Goal: Use online tool/utility: Utilize a website feature to perform a specific function

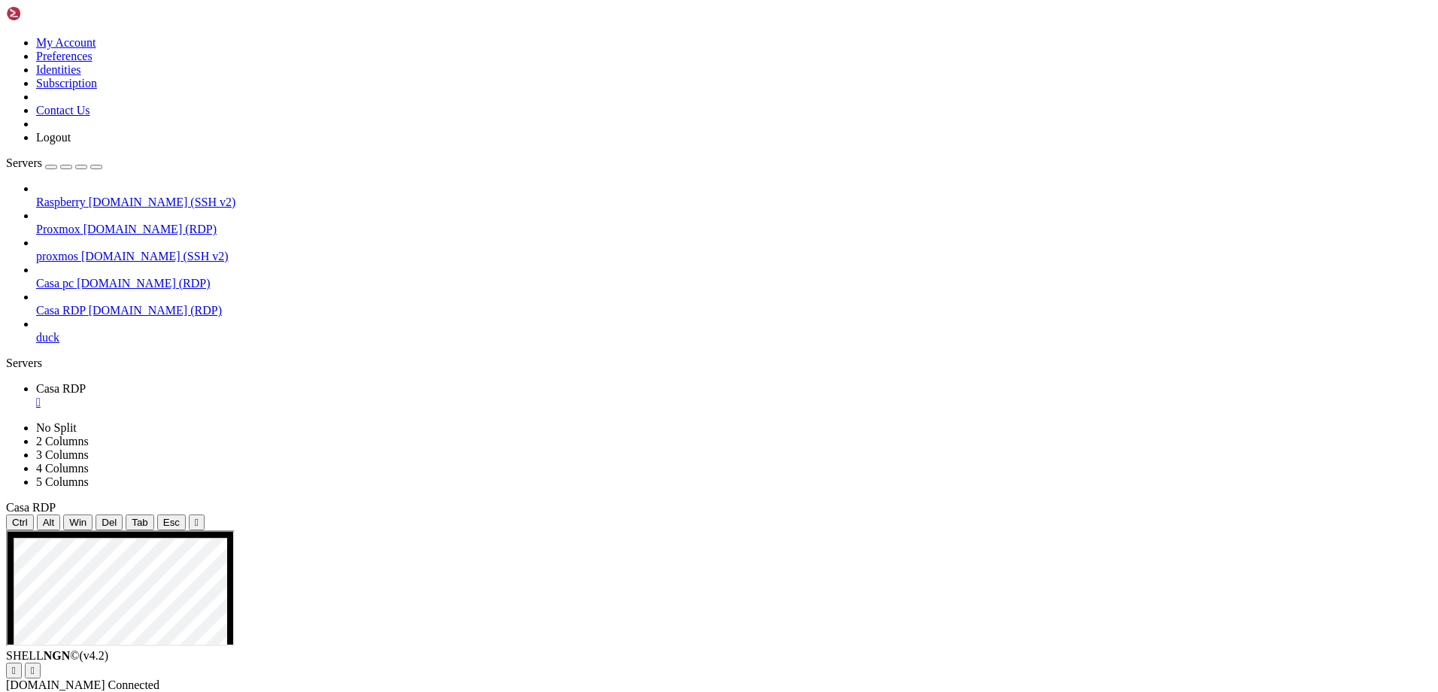
click at [89, 196] on span "[DOMAIN_NAME] (SSH v2)" at bounding box center [162, 202] width 147 height 13
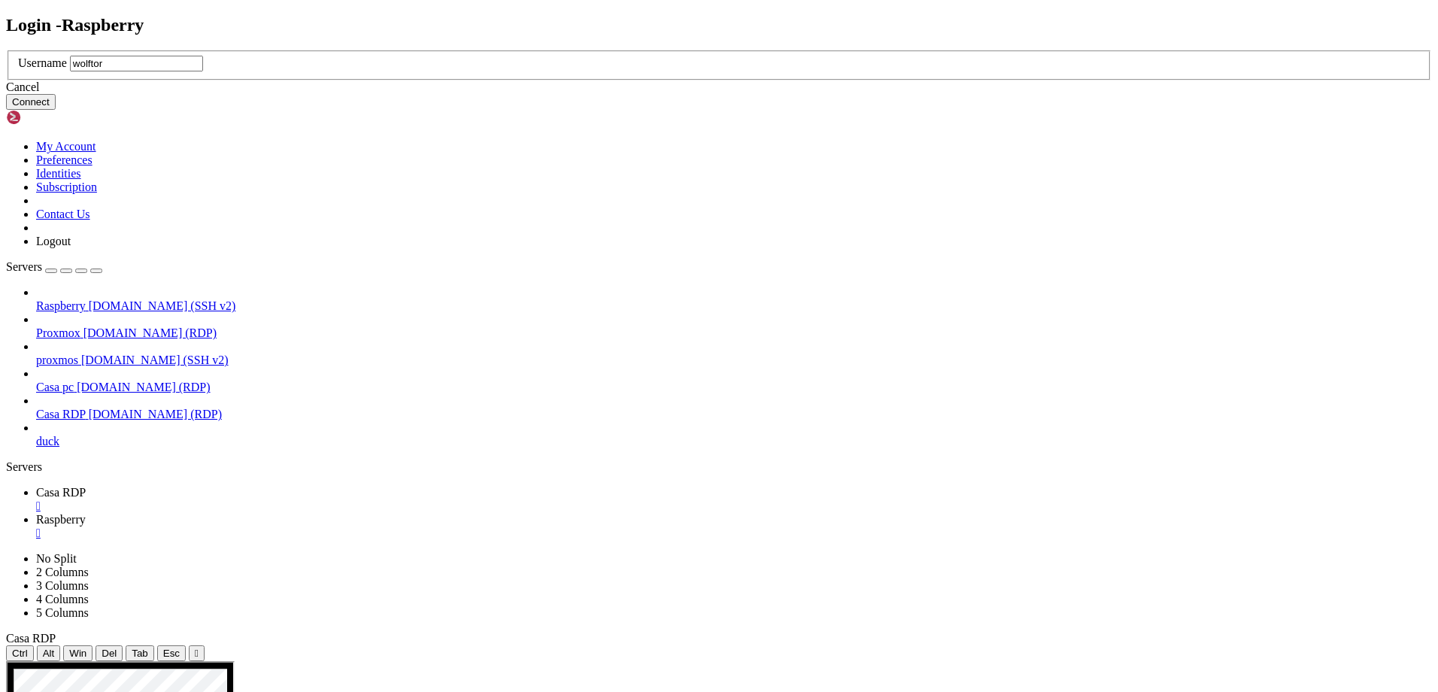
type input "wolftora"
click button "Connect" at bounding box center [31, 102] width 50 height 16
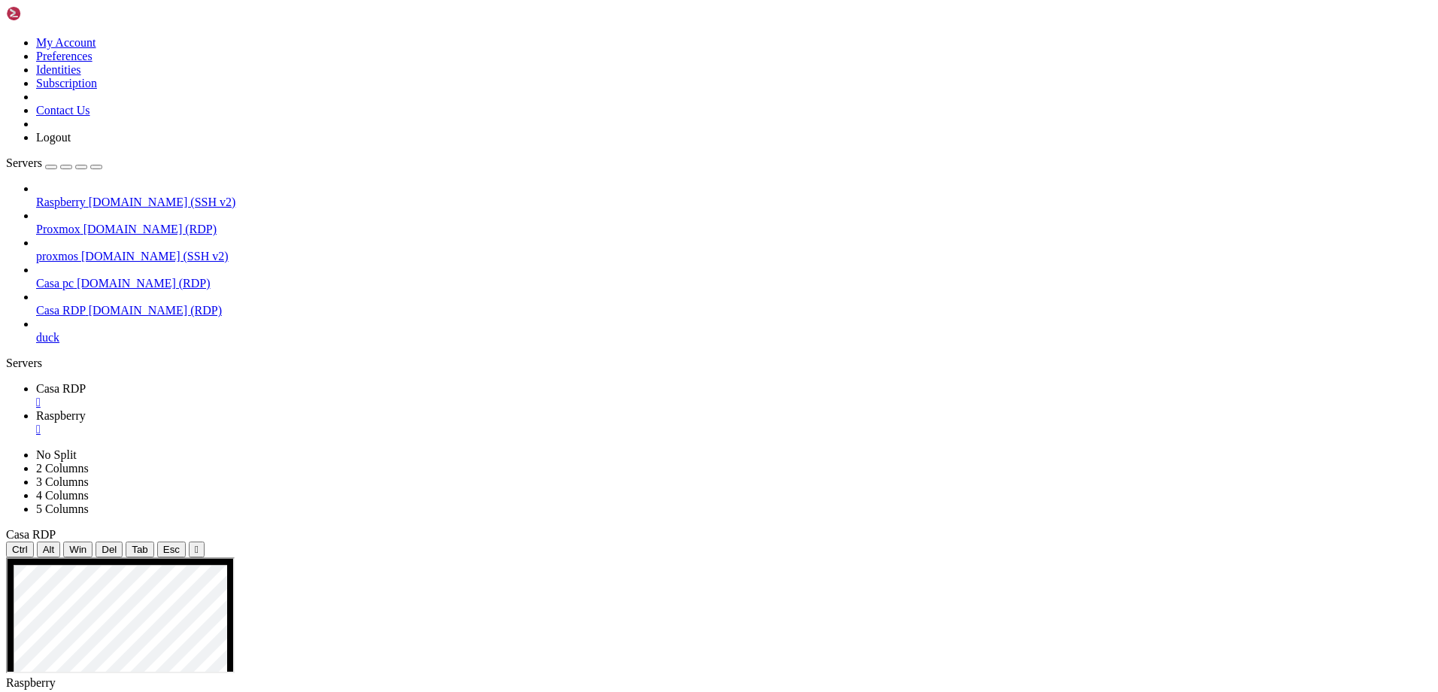
scroll to position [26, 0]
drag, startPoint x: 181, startPoint y: 1386, endPoint x: 40, endPoint y: 1390, distance: 140.7
drag, startPoint x: 41, startPoint y: 1390, endPoint x: 597, endPoint y: 1248, distance: 574.4
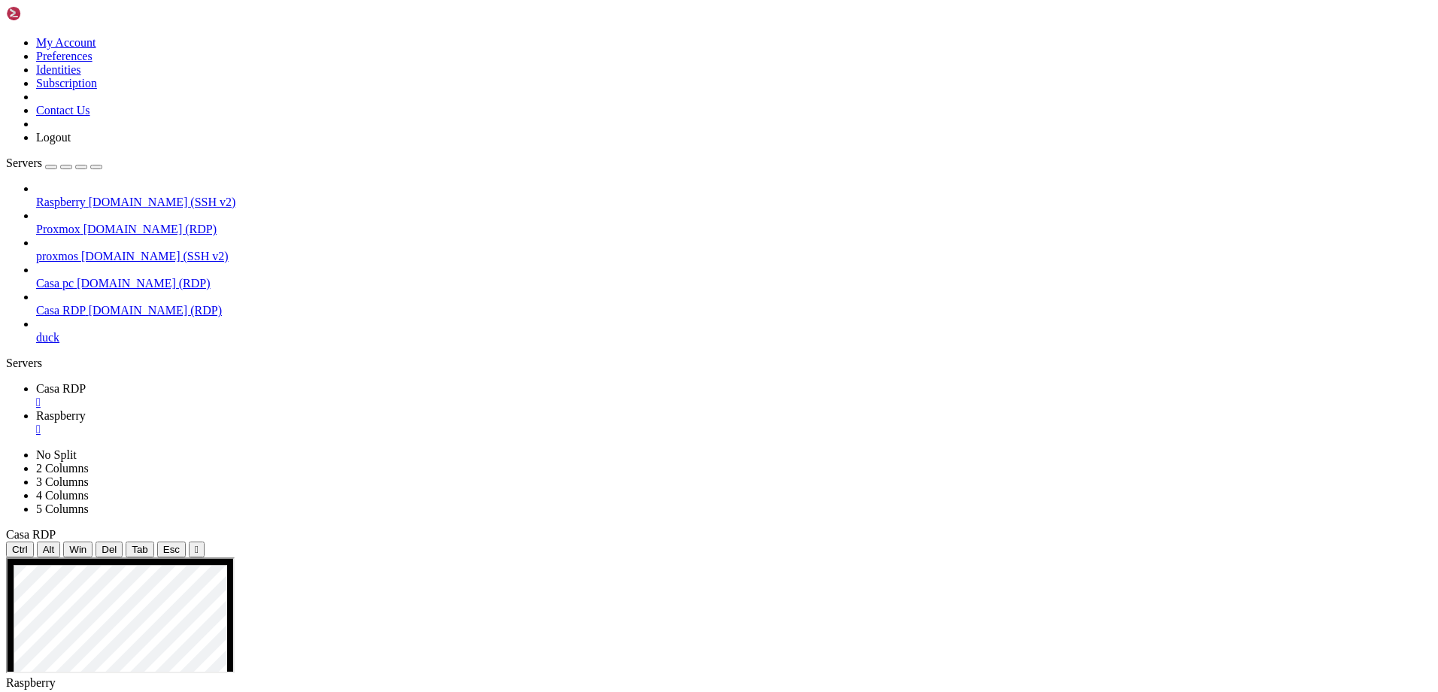
drag, startPoint x: 469, startPoint y: 1186, endPoint x: 338, endPoint y: 1249, distance: 146.0
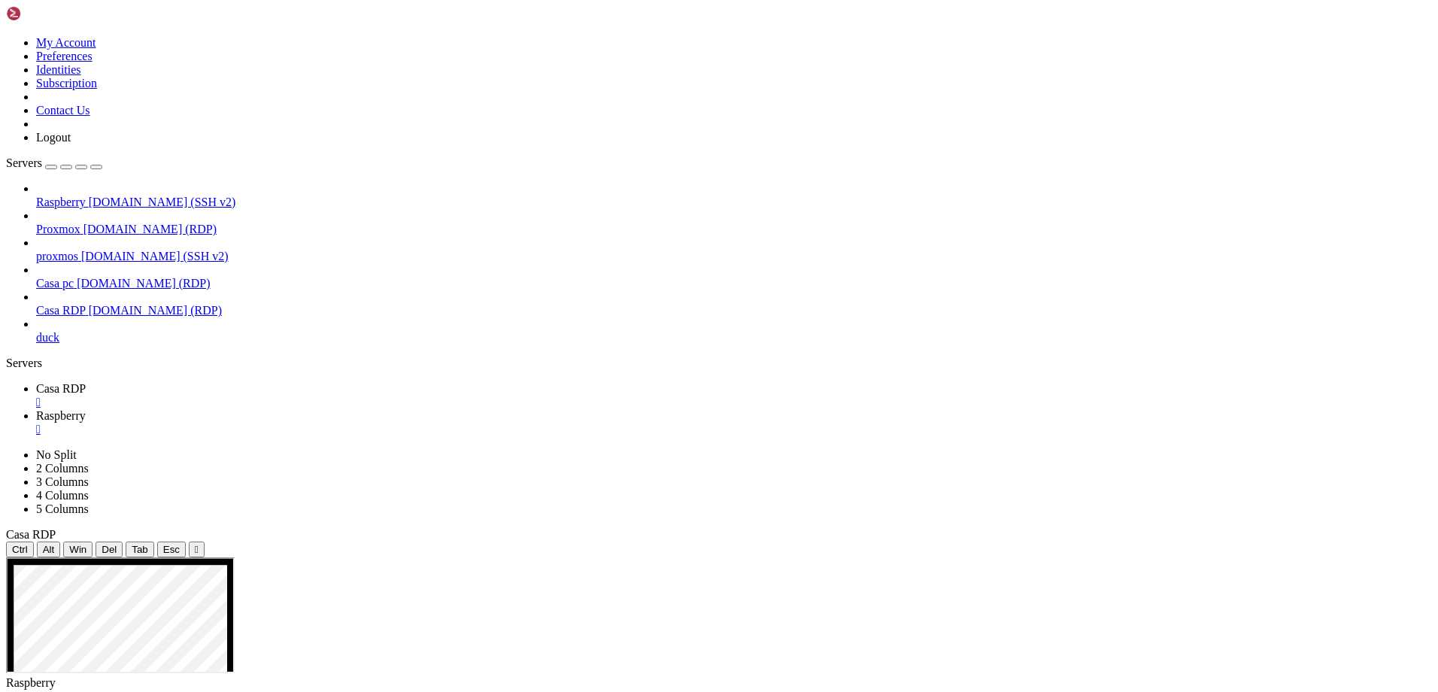
drag, startPoint x: 338, startPoint y: 999, endPoint x: 272, endPoint y: 1017, distance: 67.9
drag, startPoint x: 192, startPoint y: 1400, endPoint x: 12, endPoint y: 1359, distance: 184.5
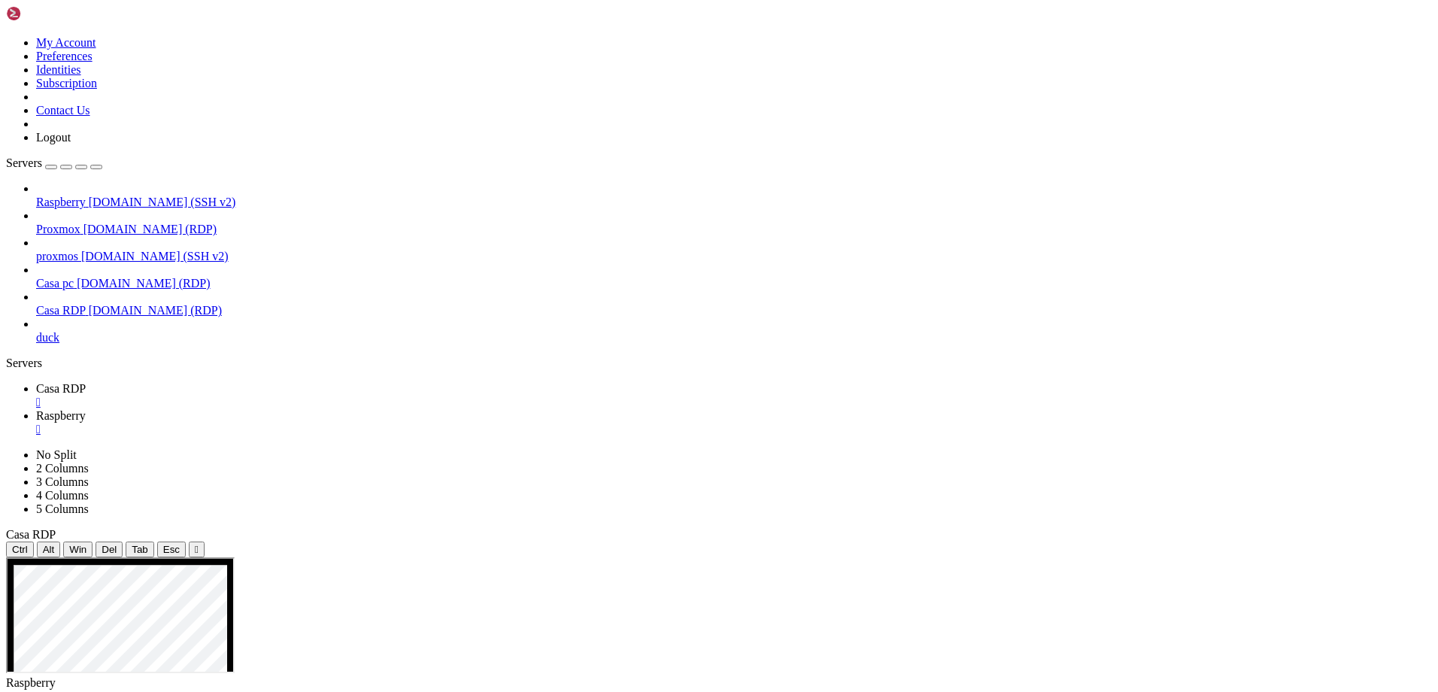
drag, startPoint x: 25, startPoint y: 1359, endPoint x: 243, endPoint y: 1401, distance: 222.1
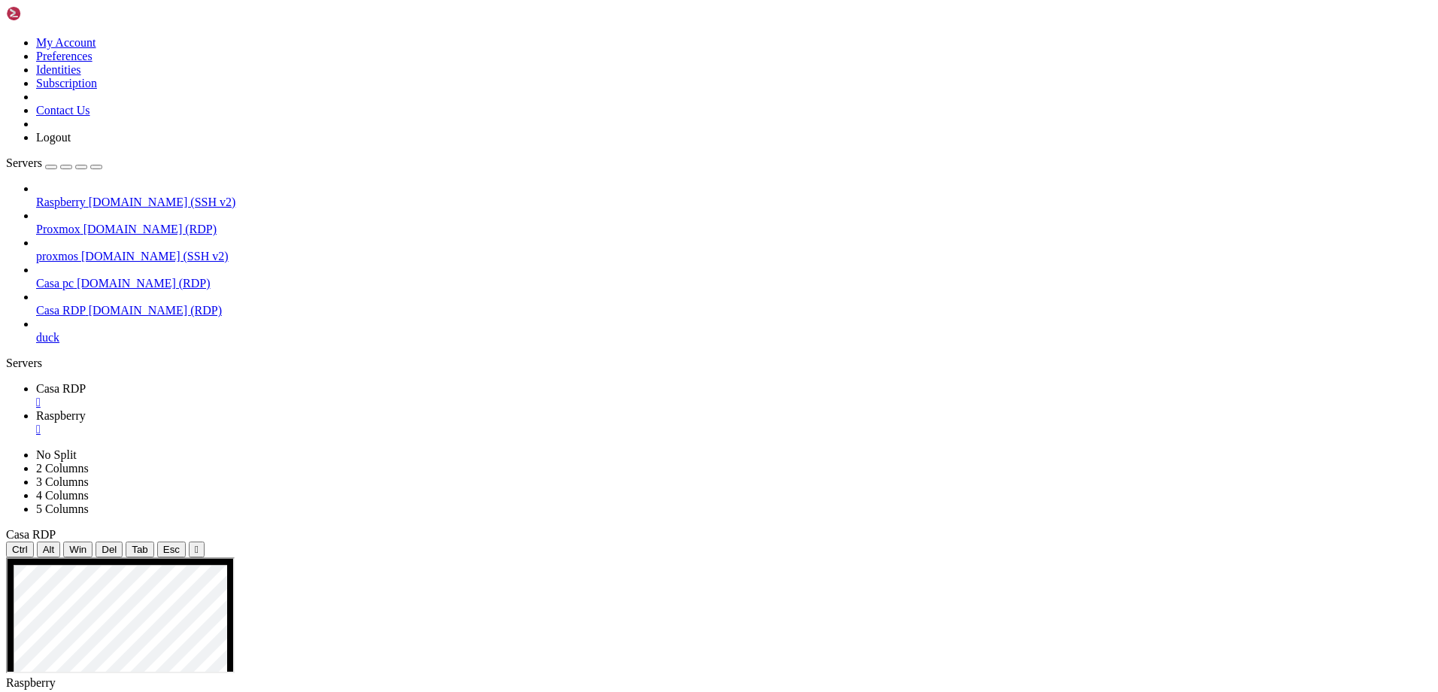
drag, startPoint x: 456, startPoint y: 1179, endPoint x: 338, endPoint y: 1181, distance: 118.1
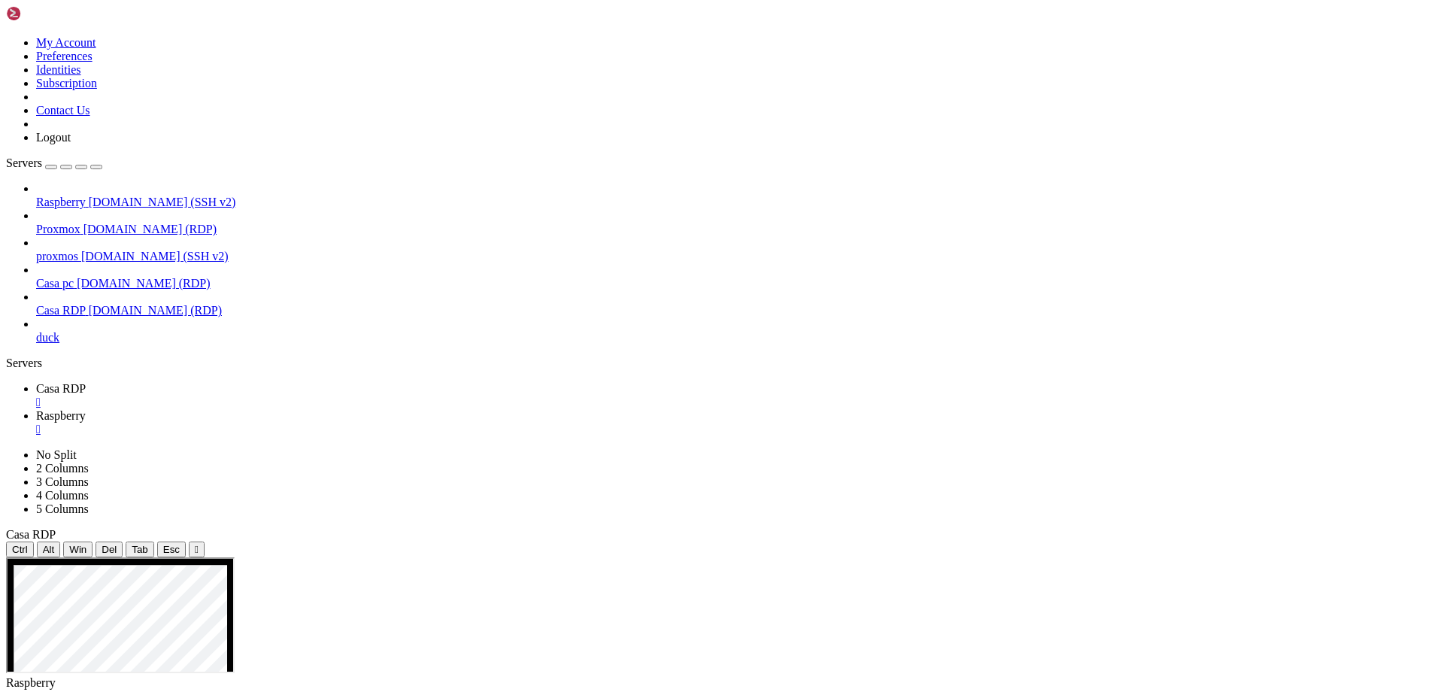
drag, startPoint x: 662, startPoint y: 1382, endPoint x: 11, endPoint y: 1158, distance: 688.4
drag, startPoint x: 67, startPoint y: 1176, endPoint x: 79, endPoint y: 1195, distance: 23.0
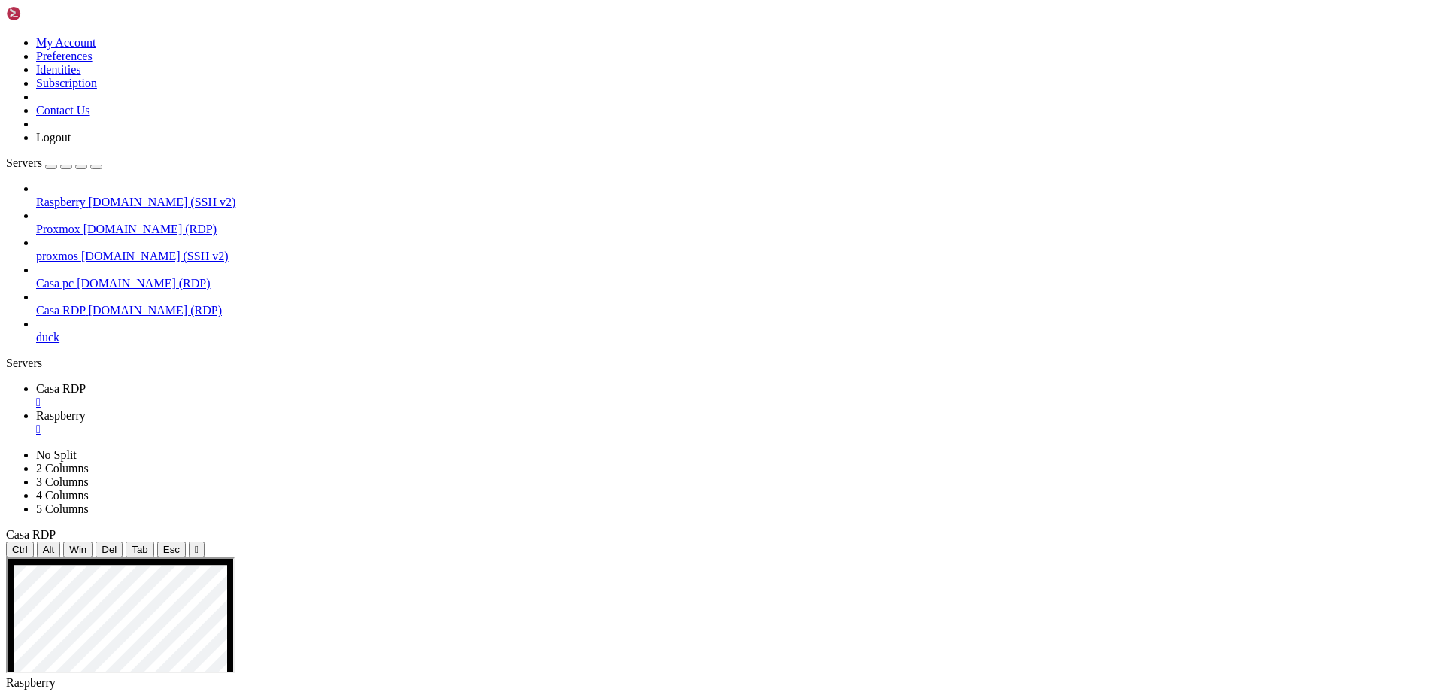
scroll to position [1381, 0]
drag, startPoint x: 727, startPoint y: 1041, endPoint x: 464, endPoint y: 1078, distance: 265.8
drag, startPoint x: 35, startPoint y: 1384, endPoint x: 181, endPoint y: 1388, distance: 146.0
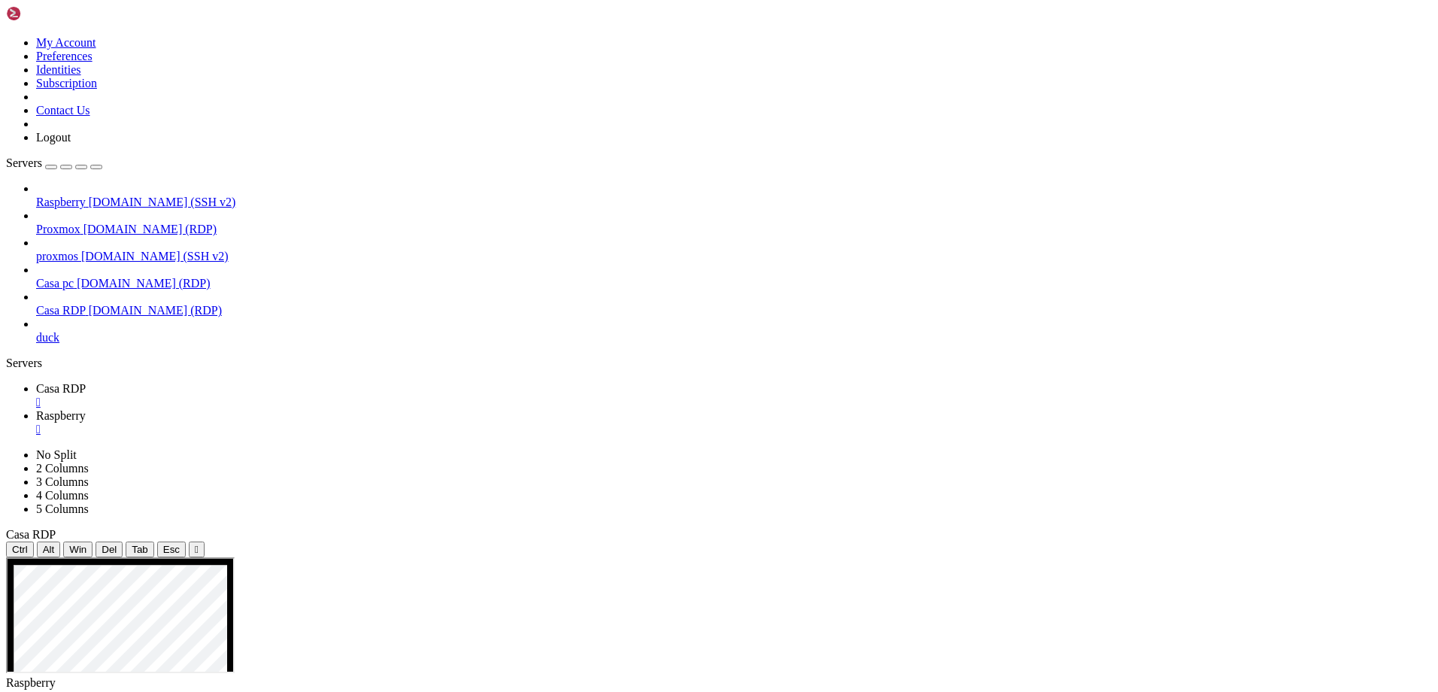
drag, startPoint x: 180, startPoint y: 1388, endPoint x: 778, endPoint y: 1311, distance: 603.7
drag, startPoint x: 675, startPoint y: 1151, endPoint x: 531, endPoint y: 1109, distance: 149.7
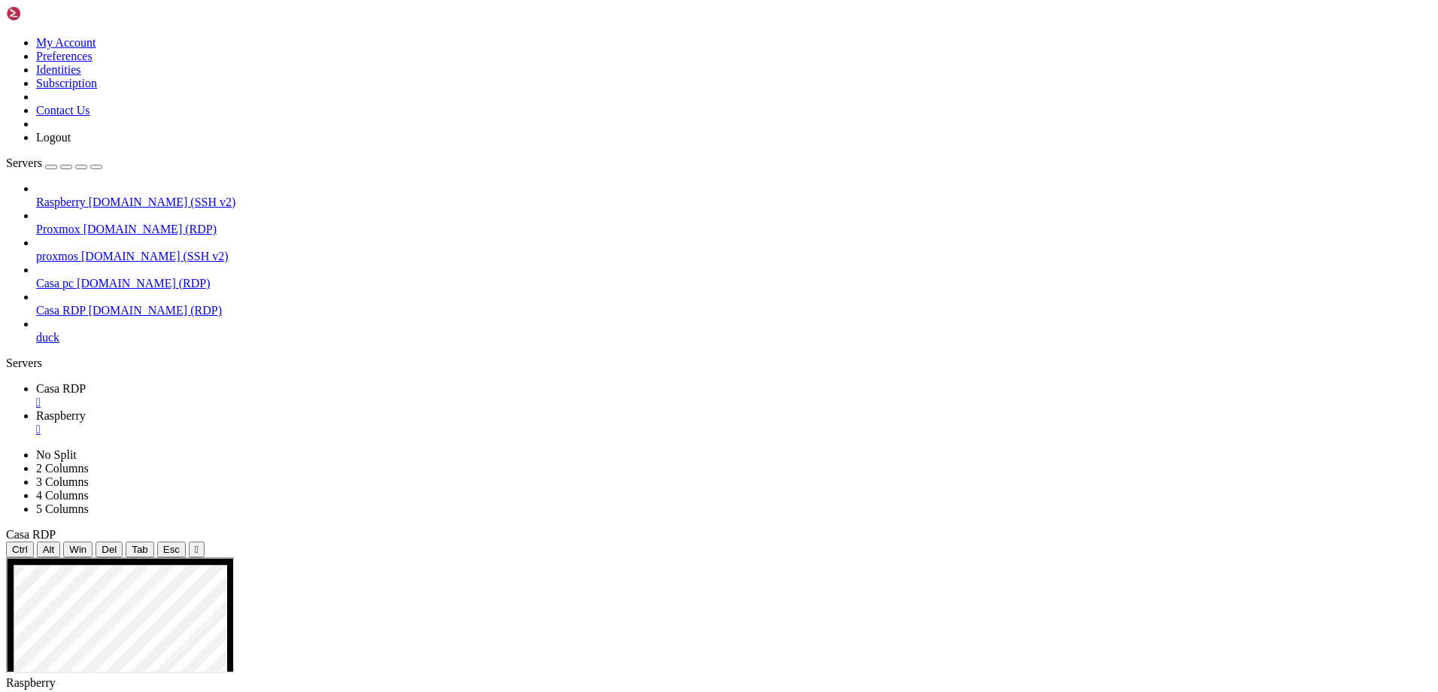
drag, startPoint x: 738, startPoint y: 1397, endPoint x: 11, endPoint y: 1364, distance: 727.3
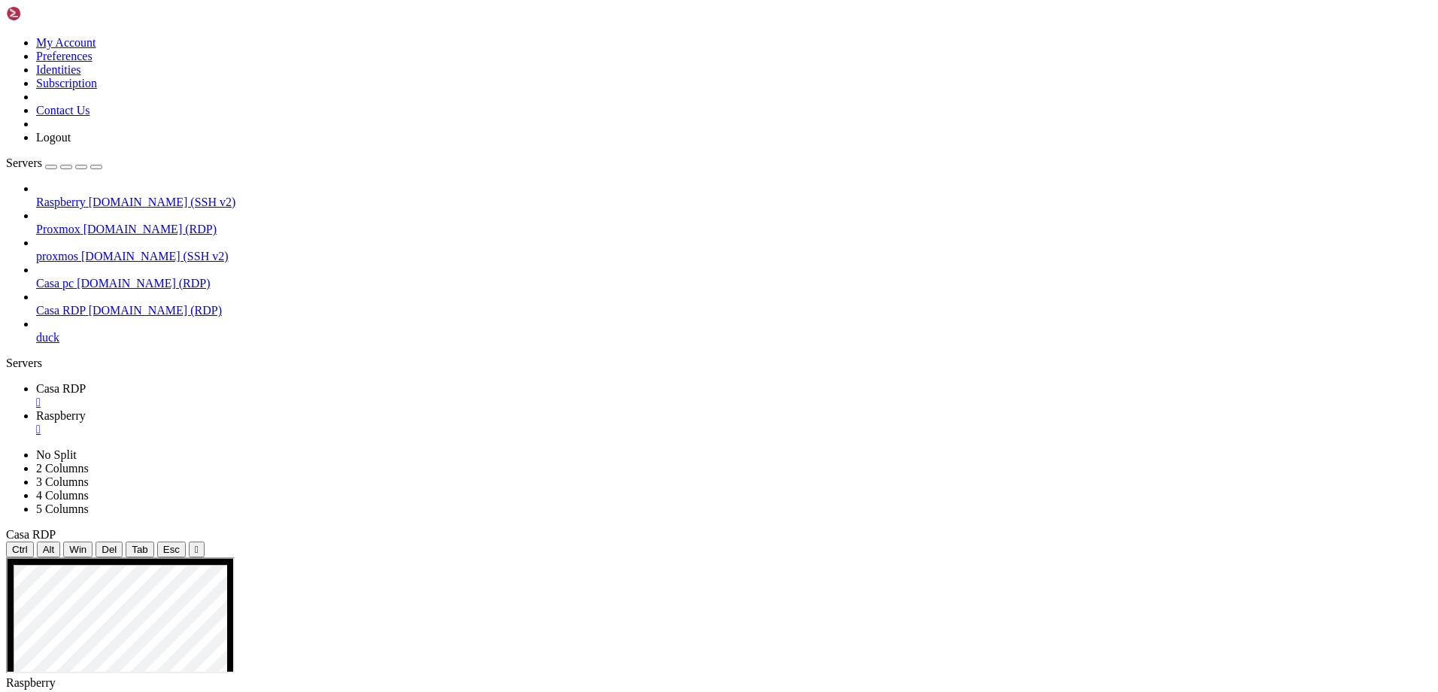
scroll to position [2199, 0]
drag, startPoint x: 588, startPoint y: 1120, endPoint x: 492, endPoint y: 1227, distance: 143.8
drag, startPoint x: 344, startPoint y: 1414, endPoint x: 335, endPoint y: 1399, distance: 17.9
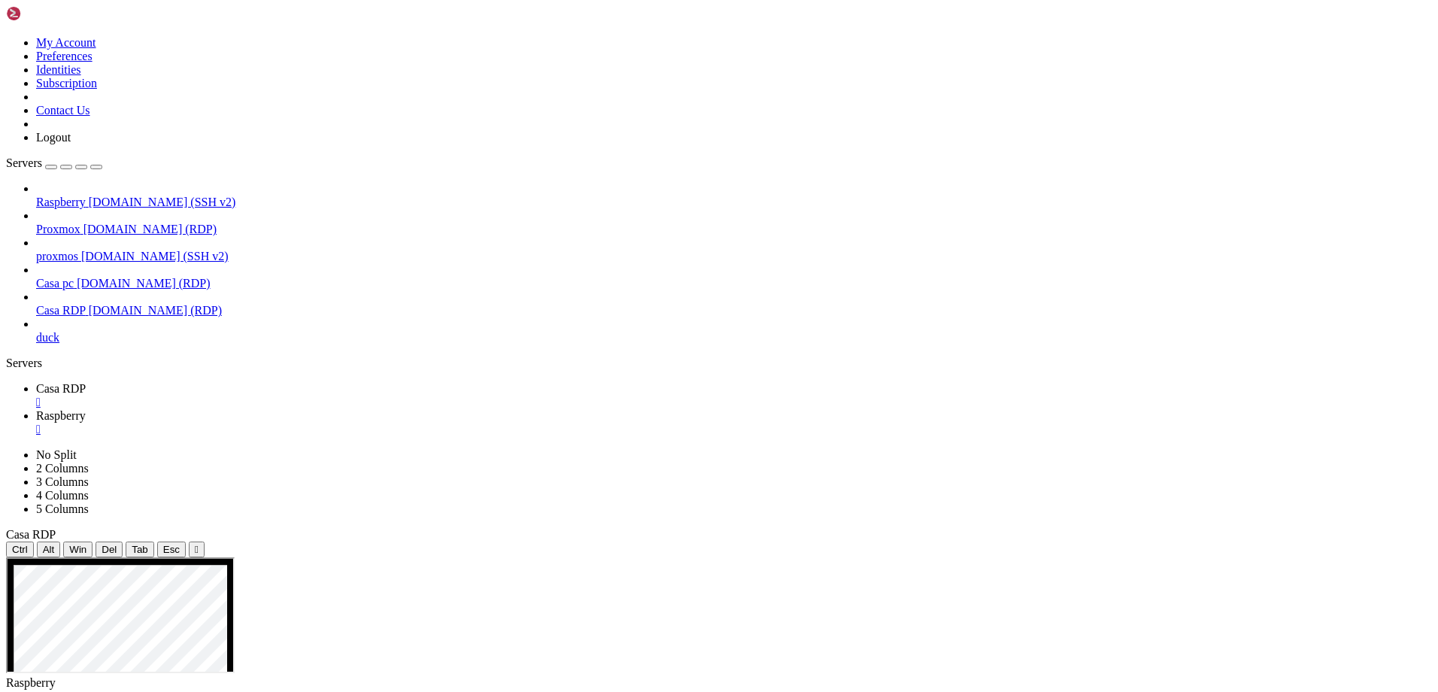
drag, startPoint x: 39, startPoint y: 1388, endPoint x: 181, endPoint y: 1388, distance: 142.2
drag, startPoint x: 181, startPoint y: 1388, endPoint x: 676, endPoint y: 1366, distance: 495.4
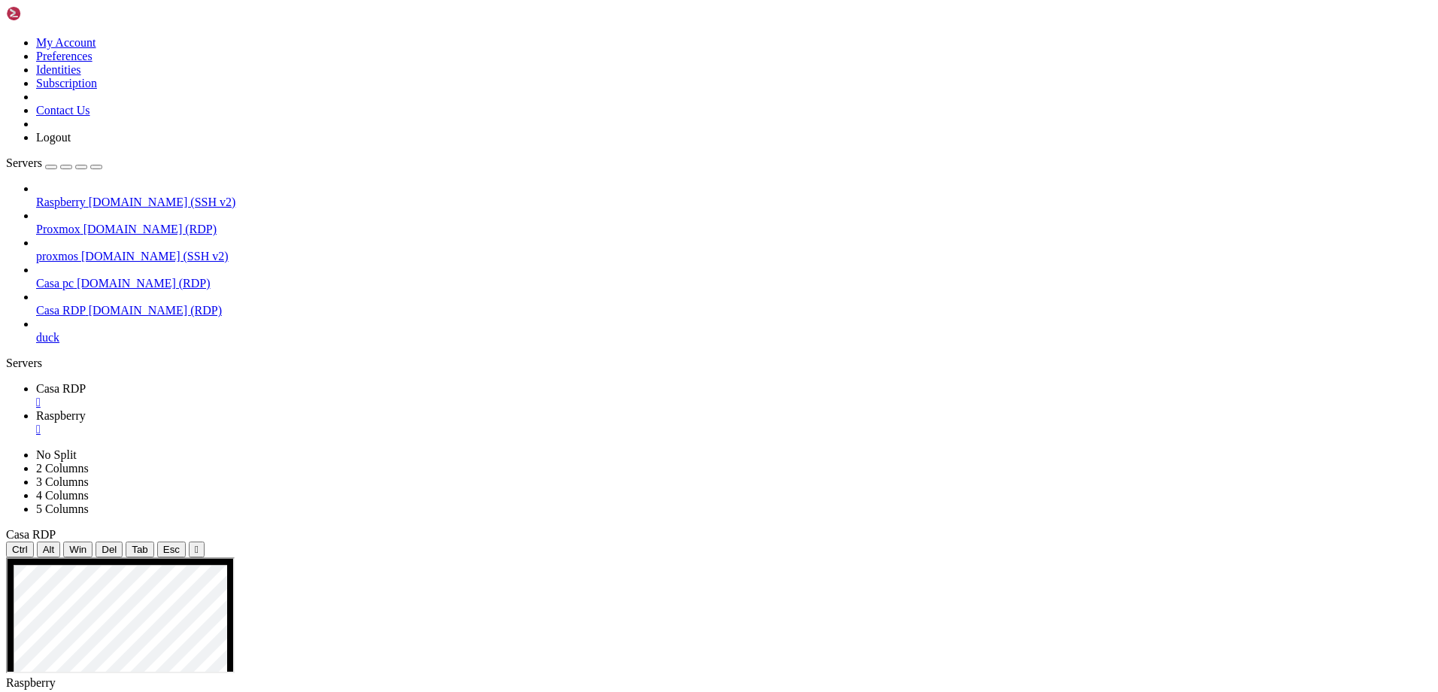
scroll to position [2787, 0]
drag, startPoint x: 320, startPoint y: 1113, endPoint x: 212, endPoint y: 1133, distance: 110.1
drag, startPoint x: 667, startPoint y: 1385, endPoint x: 11, endPoint y: 1159, distance: 693.6
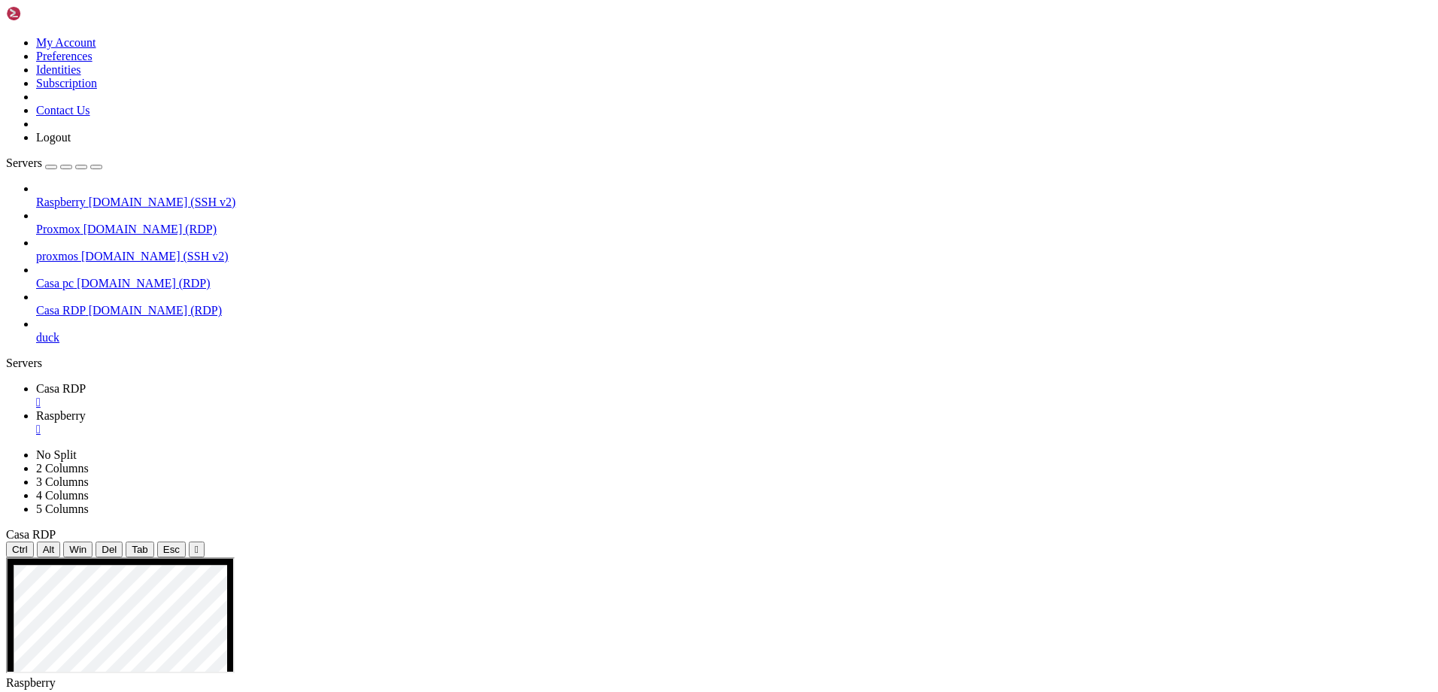
click at [86, 382] on span "Casa RDP" at bounding box center [61, 388] width 50 height 13
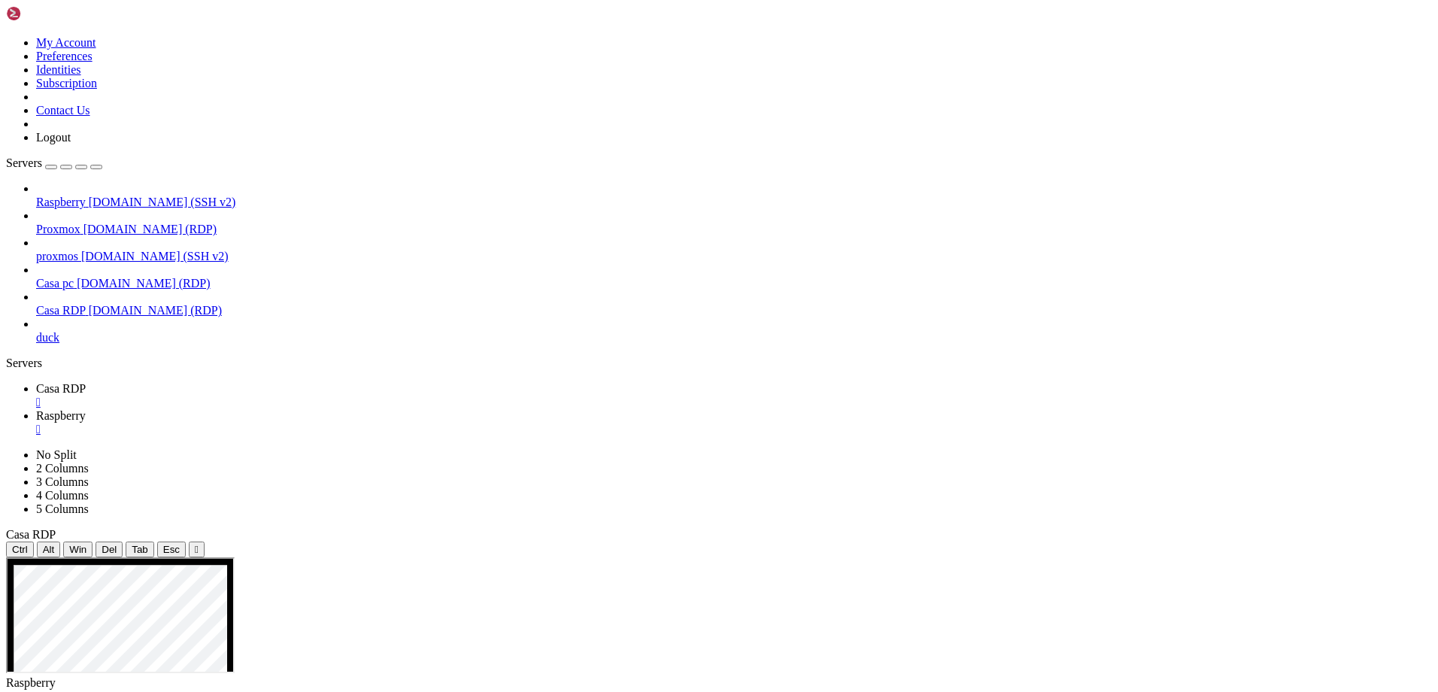
click at [86, 409] on span "Raspberry" at bounding box center [61, 415] width 50 height 13
drag, startPoint x: 700, startPoint y: 1171, endPoint x: 520, endPoint y: 1163, distance: 179.9
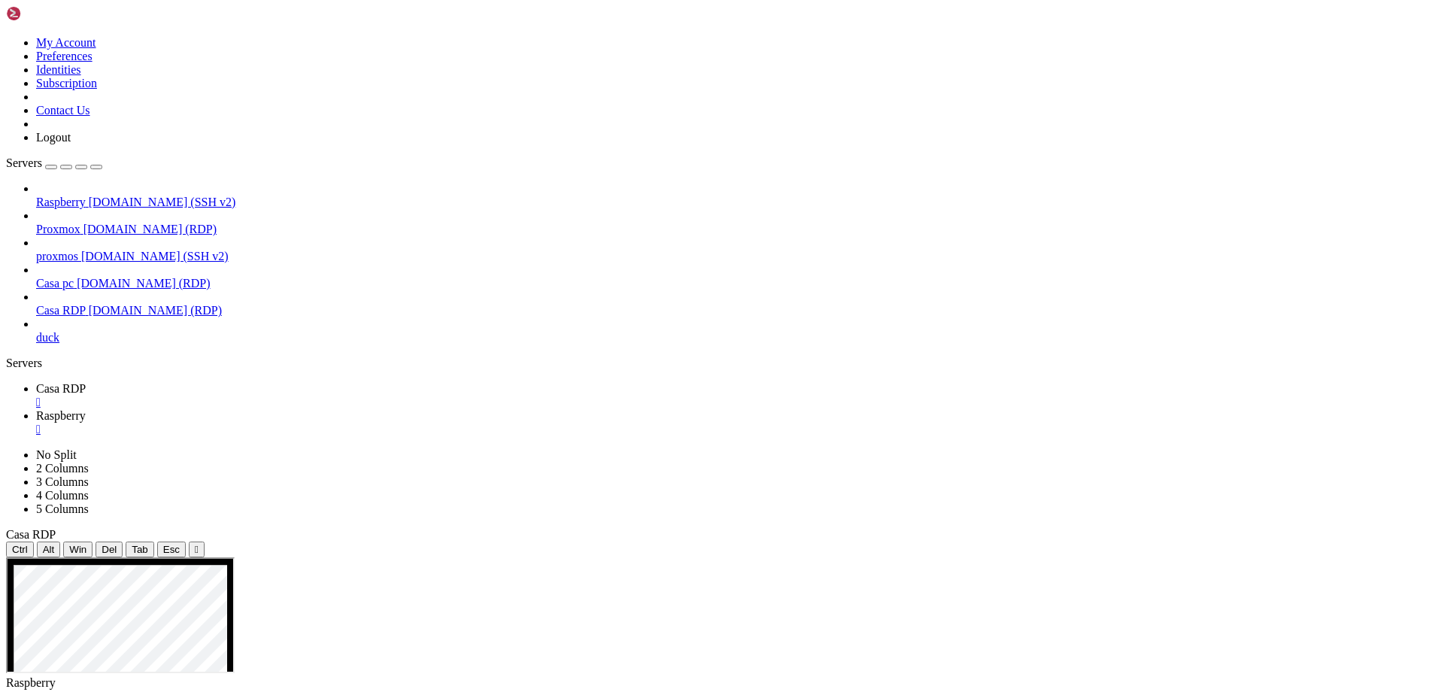
drag, startPoint x: 39, startPoint y: 1389, endPoint x: 181, endPoint y: 1382, distance: 142.4
drag, startPoint x: 181, startPoint y: 1382, endPoint x: 690, endPoint y: 1270, distance: 521.2
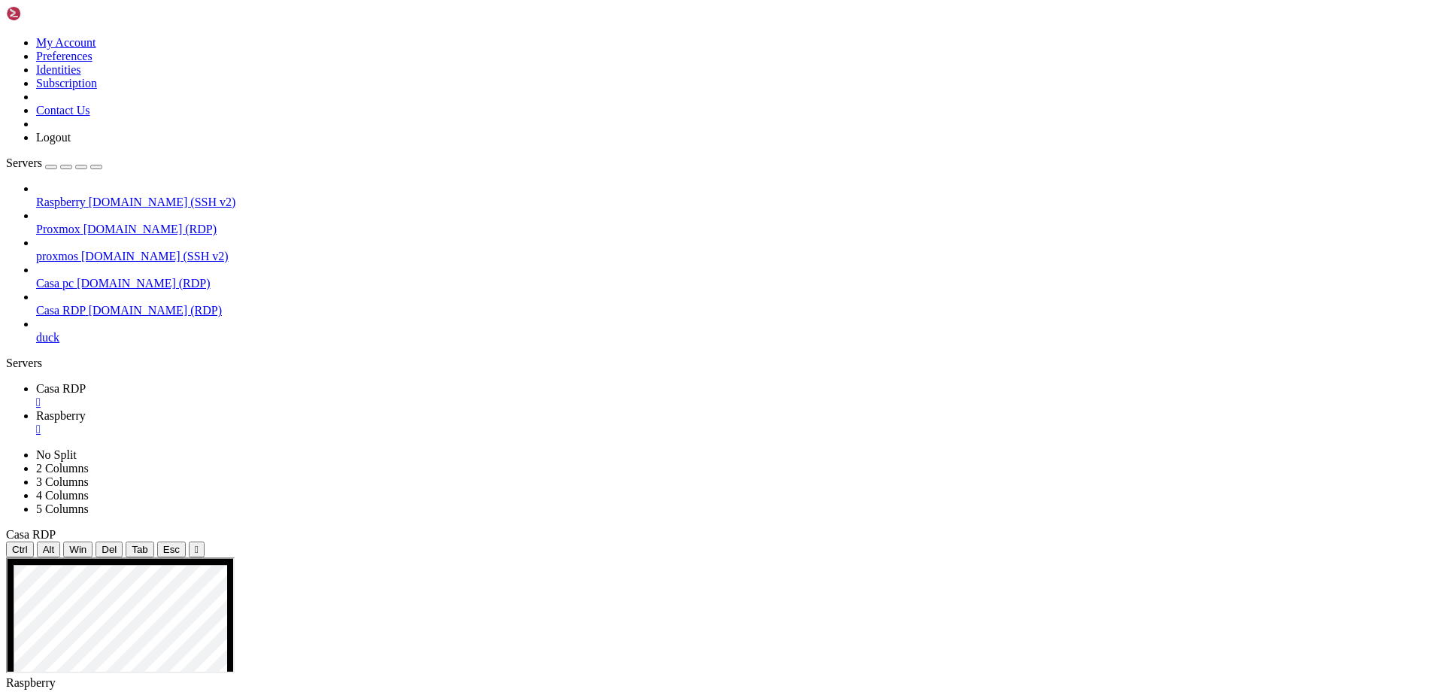
drag, startPoint x: 310, startPoint y: 1106, endPoint x: 224, endPoint y: 1140, distance: 92.5
drag, startPoint x: 384, startPoint y: 1399, endPoint x: 8, endPoint y: 1357, distance: 377.7
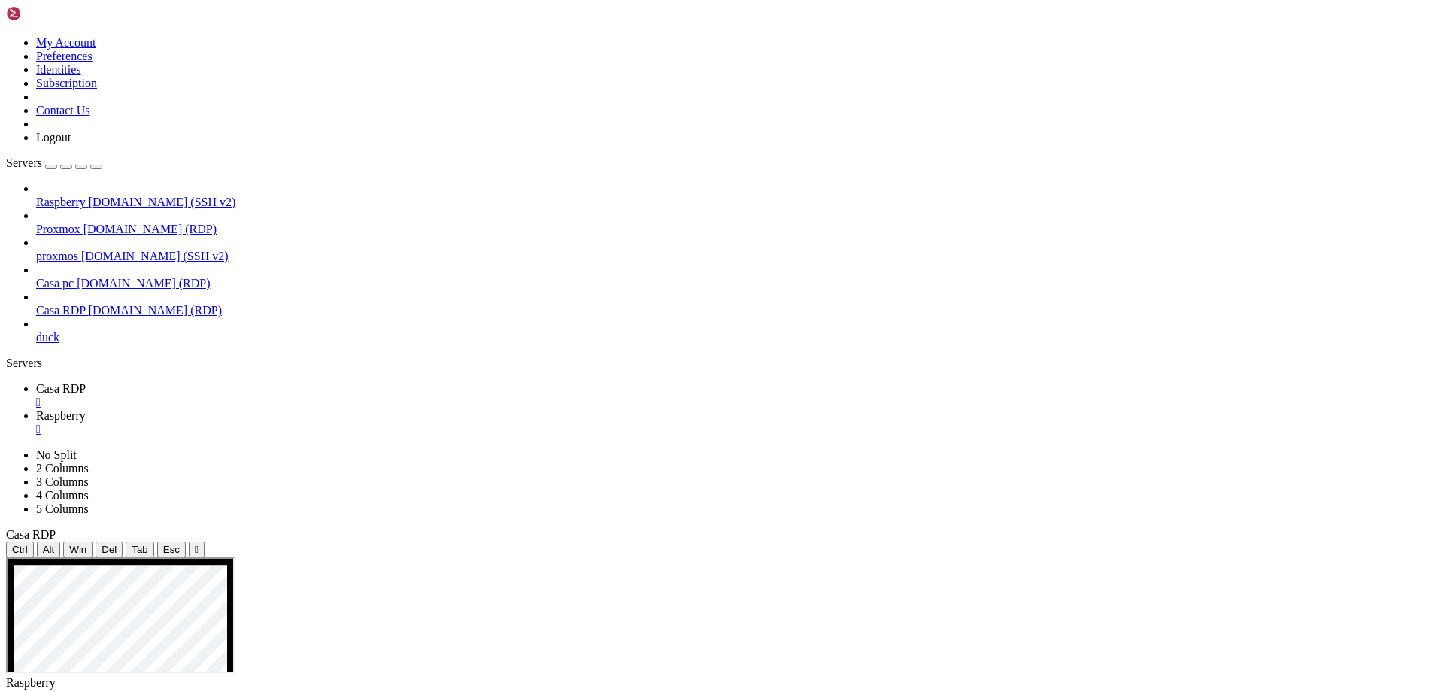
drag, startPoint x: 325, startPoint y: 1400, endPoint x: 333, endPoint y: 1400, distance: 8.3
drag, startPoint x: 390, startPoint y: 1407, endPoint x: 14, endPoint y: 1362, distance: 379.5
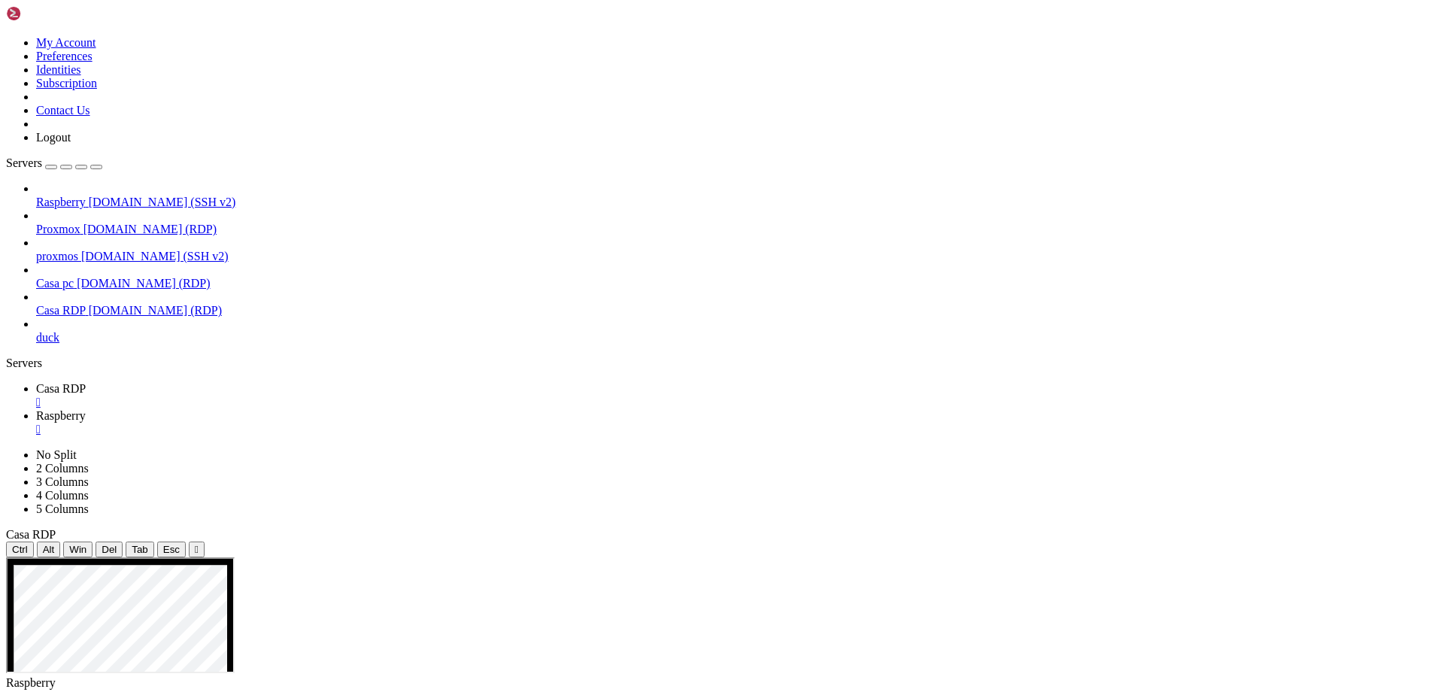
drag, startPoint x: 14, startPoint y: 1361, endPoint x: 449, endPoint y: 1394, distance: 436.0
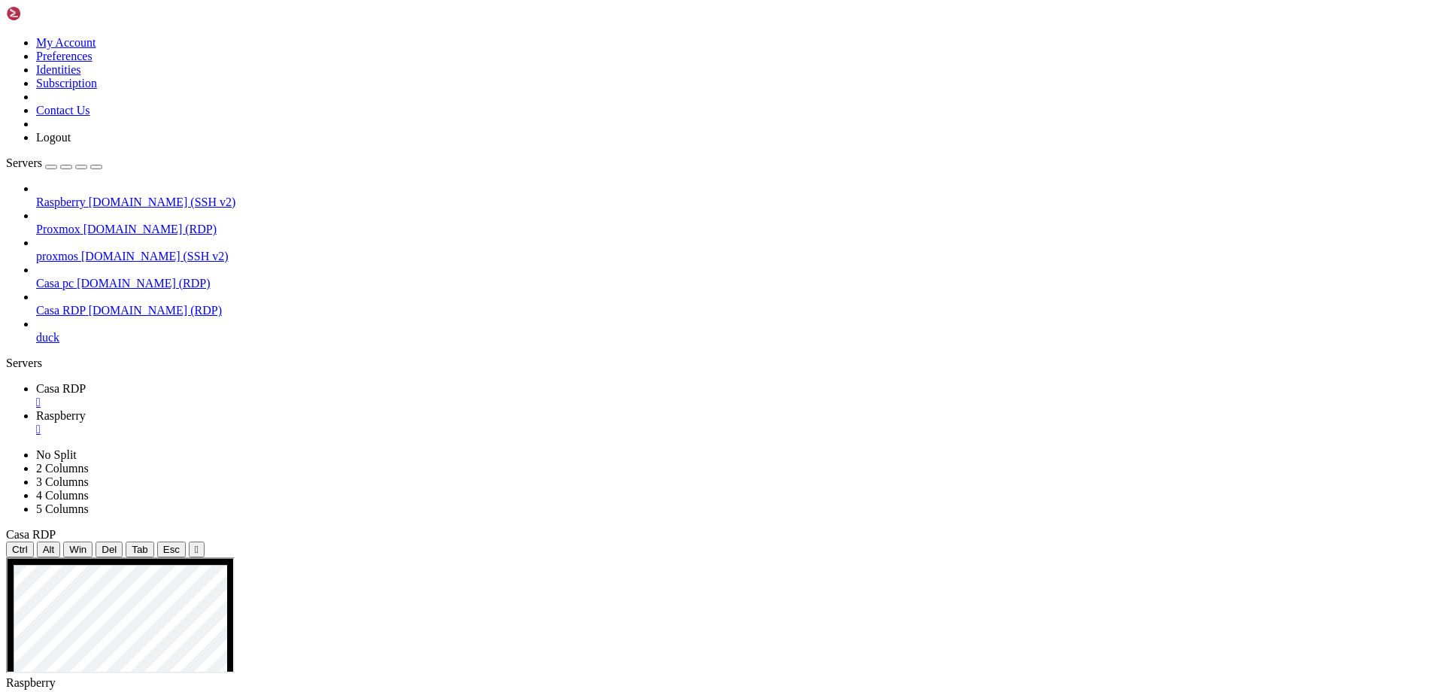
drag, startPoint x: 511, startPoint y: 1091, endPoint x: 307, endPoint y: 1136, distance: 208.9
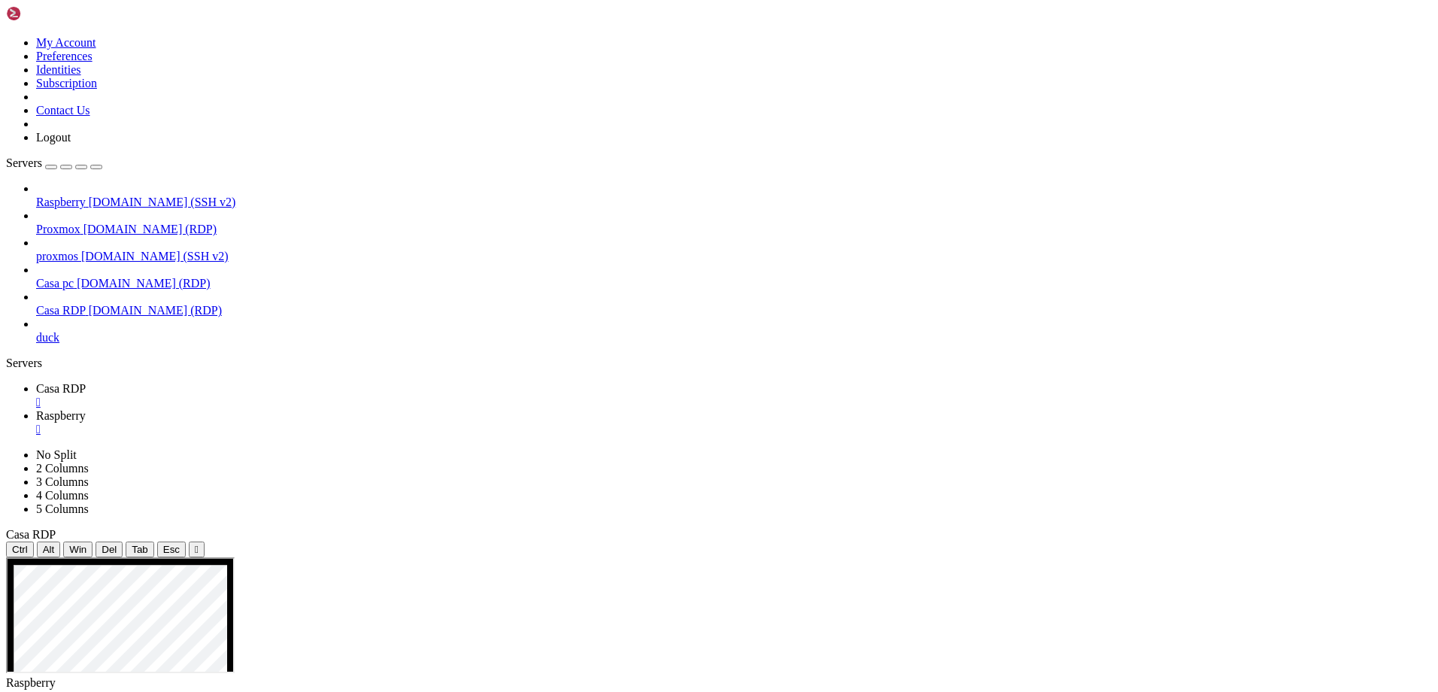
scroll to position [3938, 0]
drag, startPoint x: 387, startPoint y: 1401, endPoint x: 75, endPoint y: 1379, distance: 312.2
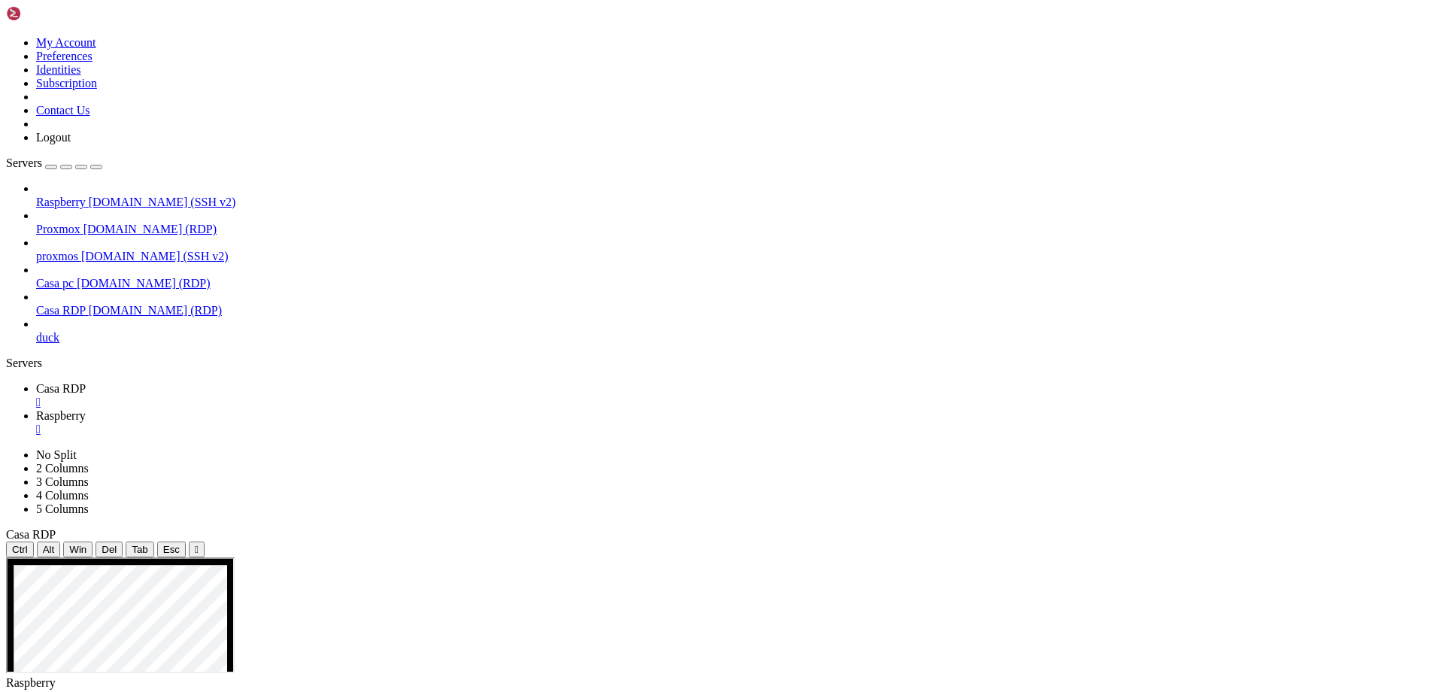
drag, startPoint x: 642, startPoint y: 1113, endPoint x: 397, endPoint y: 1303, distance: 309.3
click at [86, 382] on span "Casa RDP" at bounding box center [61, 388] width 50 height 13
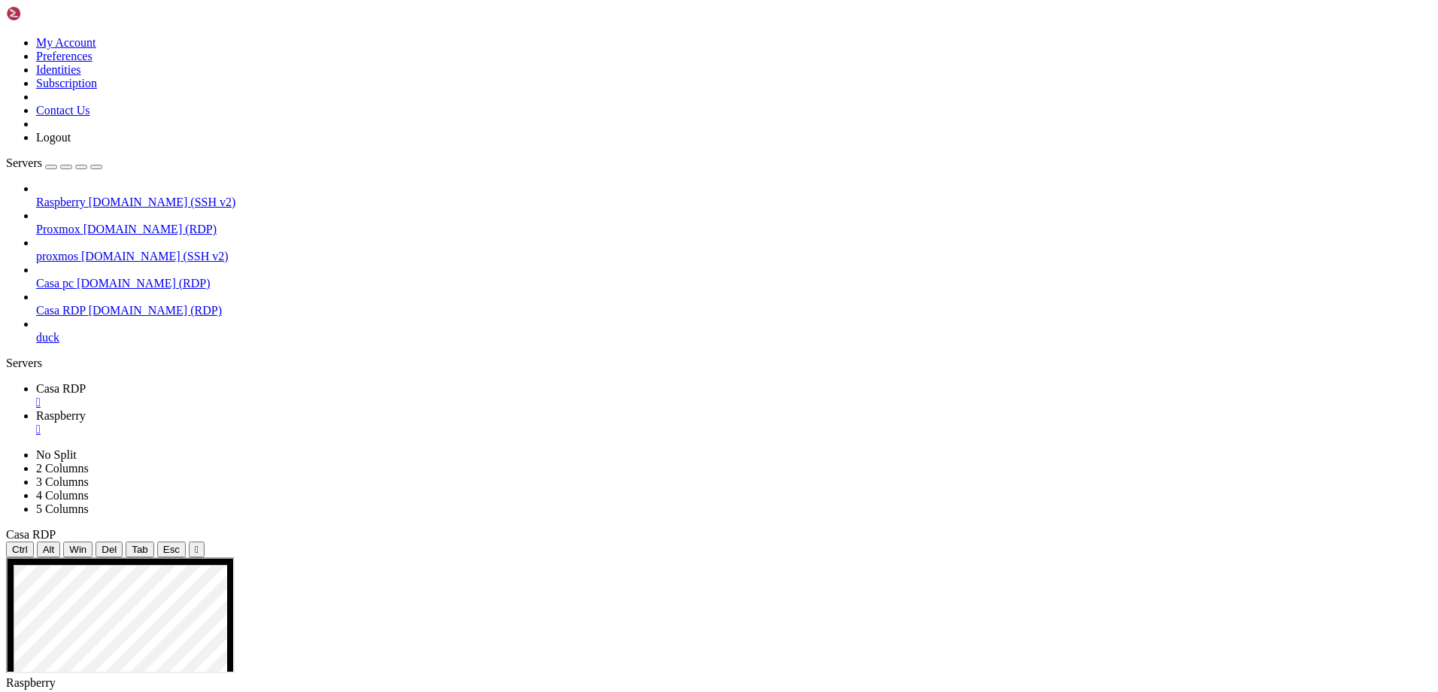
click at [381, 423] on div "" at bounding box center [734, 430] width 1396 height 14
